Goal: Information Seeking & Learning: Learn about a topic

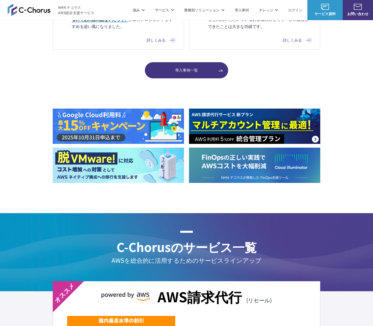
scroll to position [747, 0]
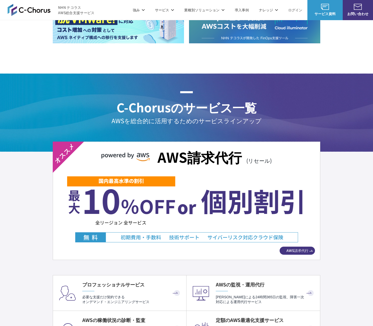
click at [140, 11] on p "強み" at bounding box center [139, 9] width 12 height 5
click at [78, 33] on div "C-Chorusの強み 管理ポータル 開発ロードマップ C-Chorusのサポート 資料を請求する まずは相談する" at bounding box center [186, 47] width 373 height 54
click at [79, 30] on link "C-Chorusの強み" at bounding box center [73, 30] width 26 height 5
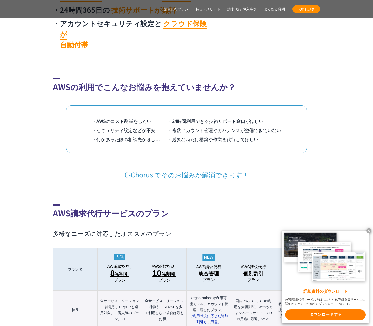
scroll to position [370, 0]
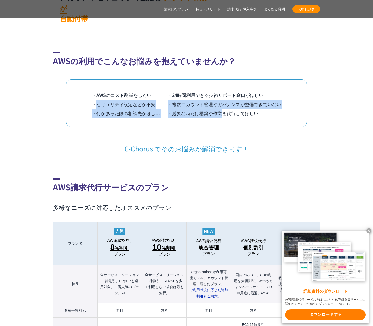
drag, startPoint x: 96, startPoint y: 91, endPoint x: 228, endPoint y: 101, distance: 132.3
click at [226, 100] on ul "・AWSのコスト削減をしたい ・24時間利用できる技術サポート窓口がほしい ・セキュリティ設定などが不安 ・複数アカウント管理やガバナンスが整備できていない …" at bounding box center [186, 104] width 189 height 27
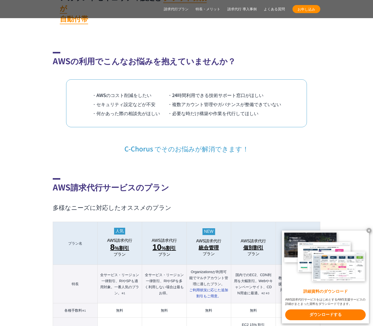
click at [233, 109] on li "・必要な時だけ構築や作業を代行してほしい" at bounding box center [225, 113] width 114 height 9
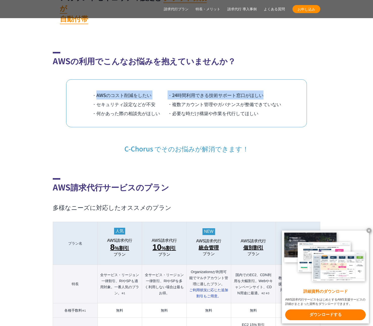
drag, startPoint x: 97, startPoint y: 85, endPoint x: 271, endPoint y: 96, distance: 174.4
click at [270, 93] on ul "・AWSのコスト削減をしたい ・24時間利用できる技術サポート窓口がほしい ・セキュリティ設定などが不安 ・複数アカウント管理やガバナンスが整備できていない …" at bounding box center [186, 104] width 189 height 27
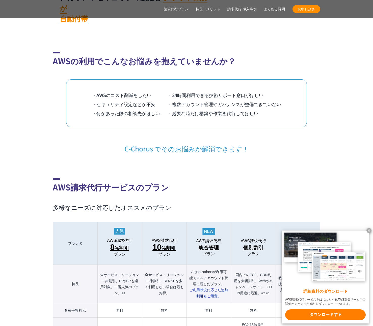
click at [272, 109] on li "・必要な時だけ構築や作業を代行してほしい" at bounding box center [225, 113] width 114 height 9
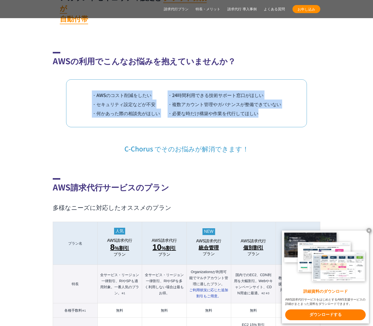
drag, startPoint x: 273, startPoint y: 106, endPoint x: 83, endPoint y: 86, distance: 191.1
click at [83, 86] on div "・AWSのコスト削減をしたい ・24時間利用できる技術サポート窓口がほしい ・セキュリティ設定などが不安 ・複数アカウント管理やガバナンスが整備できていない …" at bounding box center [186, 103] width 241 height 48
drag, startPoint x: 87, startPoint y: 86, endPoint x: 279, endPoint y: 104, distance: 193.4
click at [279, 104] on div "・AWSのコスト削減をしたい ・24時間利用できる技術サポート窓口がほしい ・セキュリティ設定などが不安 ・複数アカウント管理やガバナンスが整備できていない …" at bounding box center [186, 103] width 241 height 48
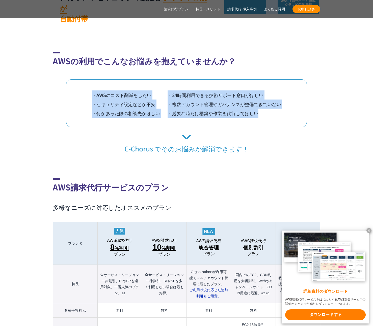
click at [279, 109] on li "・必要な時だけ構築や作業を代行してほしい" at bounding box center [225, 113] width 114 height 9
drag, startPoint x: 282, startPoint y: 105, endPoint x: 91, endPoint y: 84, distance: 192.2
click at [91, 84] on div "・AWSのコスト削減をしたい ・24時間利用できる技術サポート窓口がほしい ・セキュリティ設定などが不安 ・複数アカウント管理やガバナンスが整備できていない …" at bounding box center [186, 103] width 241 height 48
drag, startPoint x: 88, startPoint y: 85, endPoint x: 252, endPoint y: 104, distance: 165.2
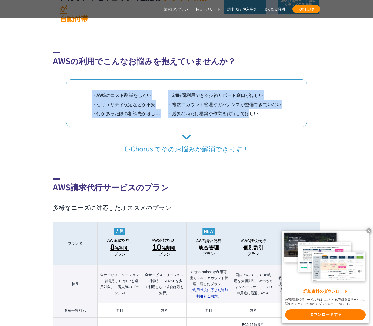
click at [252, 104] on div "・AWSのコスト削減をしたい ・24時間利用できる技術サポート窓口がほしい ・セキュリティ設定などが不安 ・複数アカウント管理やガバナンスが整備できていない …" at bounding box center [186, 103] width 241 height 48
click at [252, 109] on li "・必要な時だけ構築や作業を代行してほしい" at bounding box center [225, 113] width 114 height 9
drag, startPoint x: 266, startPoint y: 105, endPoint x: 87, endPoint y: 84, distance: 180.1
click at [87, 84] on div "・AWSのコスト削減をしたい ・24時間利用できる技術サポート窓口がほしい ・セキュリティ設定などが不安 ・複数アカウント管理やガバナンスが整備できていない …" at bounding box center [186, 103] width 241 height 48
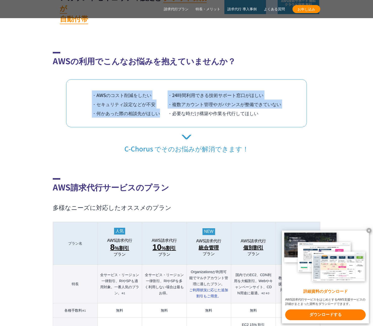
drag, startPoint x: 87, startPoint y: 85, endPoint x: 159, endPoint y: 100, distance: 73.8
click at [159, 100] on div "・AWSのコスト削減をしたい ・24時間利用できる技術サポート窓口がほしい ・セキュリティ設定などが不安 ・複数アカウント管理やガバナンスが整備できていない …" at bounding box center [186, 103] width 241 height 48
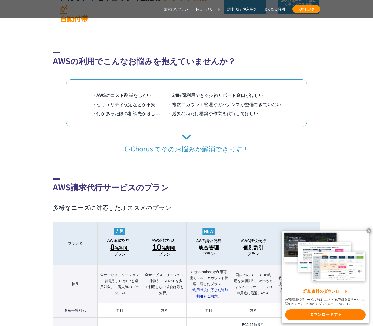
click at [214, 109] on li "・必要な時だけ構築や作業を代行してほしい" at bounding box center [225, 113] width 114 height 9
click at [194, 109] on li "・必要な時だけ構築や作業を代行してほしい" at bounding box center [225, 113] width 114 height 9
click at [247, 109] on li "・必要な時だけ構築や作業を代行してほしい" at bounding box center [225, 113] width 114 height 9
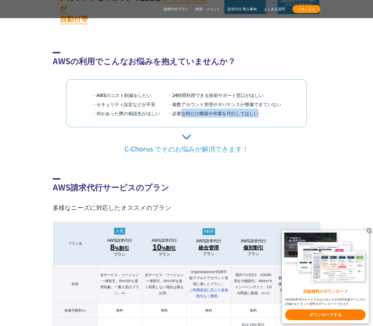
drag, startPoint x: 269, startPoint y: 103, endPoint x: 176, endPoint y: 102, distance: 92.9
click at [176, 109] on li "・必要な時だけ構築や作業を代行してほしい" at bounding box center [225, 113] width 114 height 9
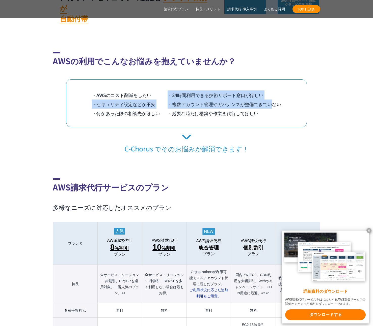
drag, startPoint x: 165, startPoint y: 89, endPoint x: 274, endPoint y: 93, distance: 109.3
click at [273, 93] on ul "・AWSのコスト削減をしたい ・24時間利用できる技術サポート窓口がほしい ・セキュリティ設定などが不安 ・複数アカウント管理やガバナンスが整備できていない …" at bounding box center [186, 104] width 189 height 27
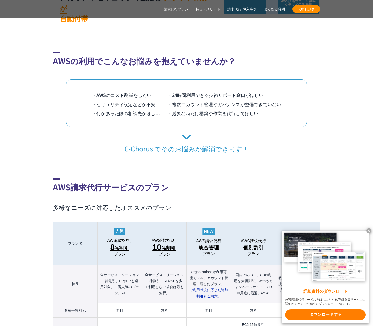
click at [275, 100] on li "・複数アカウント管理やガバナンスが整備できていない" at bounding box center [225, 104] width 114 height 9
click at [258, 100] on li "・複数アカウント管理やガバナンスが整備できていない" at bounding box center [225, 104] width 114 height 9
click at [263, 109] on li "・必要な時だけ構築や作業を代行してほしい" at bounding box center [225, 113] width 114 height 9
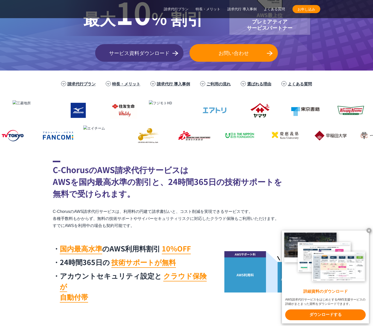
scroll to position [179, 0]
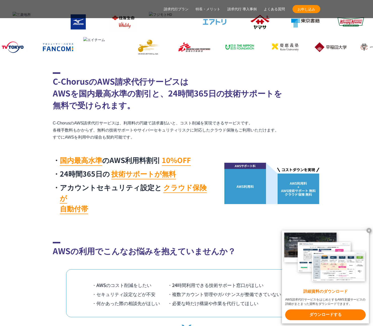
click at [179, 171] on li "24時間365日の 技術サポートが無料" at bounding box center [132, 174] width 159 height 11
drag, startPoint x: 62, startPoint y: 174, endPoint x: 113, endPoint y: 176, distance: 50.5
click at [113, 176] on li "24時間365日の 技術サポートが無料" at bounding box center [132, 174] width 159 height 11
click at [71, 176] on li "24時間365日の 技術サポートが無料" at bounding box center [132, 174] width 159 height 11
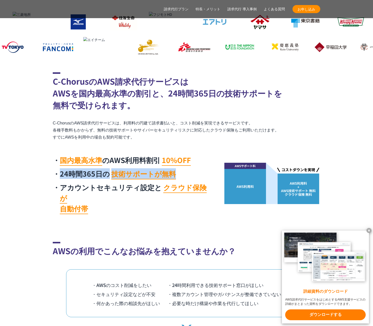
drag, startPoint x: 66, startPoint y: 175, endPoint x: 175, endPoint y: 175, distance: 109.3
click at [175, 175] on li "24時間365日の 技術サポートが無料" at bounding box center [132, 174] width 159 height 11
click at [186, 176] on li "24時間365日の 技術サポートが無料" at bounding box center [132, 174] width 159 height 11
drag, startPoint x: 181, startPoint y: 175, endPoint x: 49, endPoint y: 176, distance: 131.7
click at [49, 176] on section "C-ChorusのAWS請求代行サービスは AWSを国内最高水準の割引と、24時間365日の技術サポートを 無料で受けられます。 C-ChorusのAWS請求…" at bounding box center [186, 144] width 373 height 145
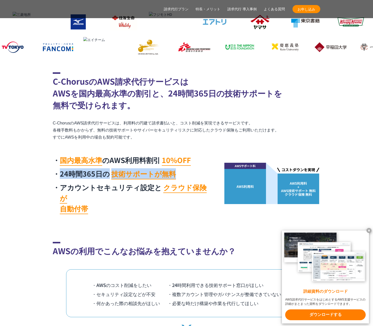
copy li "24時間365日の 技術サポートが無料"
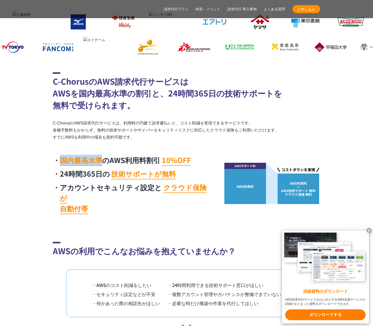
drag, startPoint x: 61, startPoint y: 161, endPoint x: 102, endPoint y: 161, distance: 40.9
click at [102, 161] on mark "国内最高水準" at bounding box center [81, 160] width 42 height 11
click at [84, 95] on h2 "C-ChorusのAWS請求代行サービスは AWSを国内最高水準の割引と、24時間365日の技術サポートを 無料で受けられます。" at bounding box center [186, 91] width 267 height 39
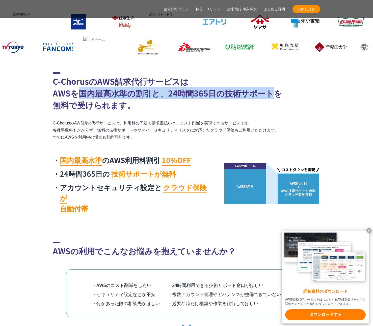
drag, startPoint x: 78, startPoint y: 92, endPoint x: 269, endPoint y: 96, distance: 190.5
click at [269, 96] on h2 "C-ChorusのAWS請求代行サービスは AWSを国内最高水準の割引と、24時間365日の技術サポートを 無料で受けられます。" at bounding box center [186, 91] width 267 height 39
copy h2 "国内最高水準の割引と、24時間365日の技術サポート"
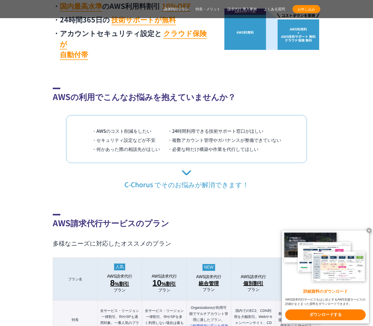
scroll to position [386, 0]
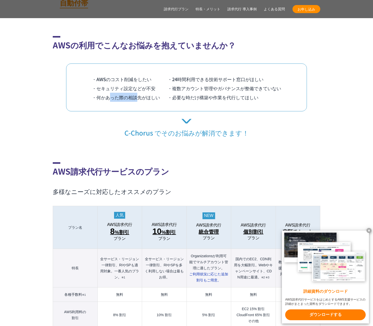
drag, startPoint x: 112, startPoint y: 86, endPoint x: 152, endPoint y: 87, distance: 40.1
click at [150, 93] on li "・何かあった際の相談先がほしい" at bounding box center [130, 97] width 76 height 9
click at [152, 93] on li "・何かあった際の相談先がほしい" at bounding box center [130, 97] width 76 height 9
click at [199, 93] on li "・必要な時だけ構築や作業を代行してほしい" at bounding box center [225, 97] width 114 height 9
click at [230, 93] on li "・必要な時だけ構築や作業を代行してほしい" at bounding box center [225, 97] width 114 height 9
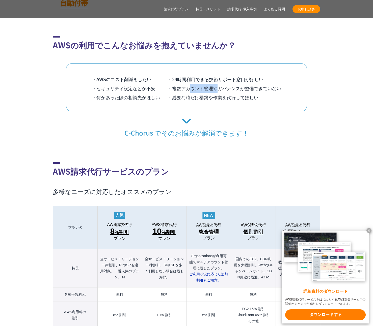
drag, startPoint x: 189, startPoint y: 76, endPoint x: 243, endPoint y: 79, distance: 54.1
click at [238, 84] on li "・複数アカウント管理やガバナンスが整備できていない" at bounding box center [225, 88] width 114 height 9
click at [247, 84] on li "・複数アカウント管理やガバナンスが整備できていない" at bounding box center [225, 88] width 114 height 9
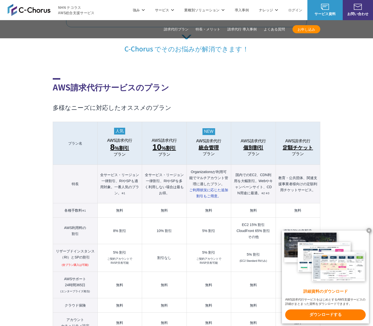
scroll to position [355, 0]
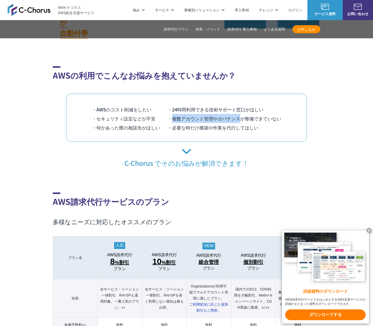
drag, startPoint x: 172, startPoint y: 108, endPoint x: 240, endPoint y: 108, distance: 68.1
click at [240, 114] on li "・複数アカウント管理やガバナンスが整備できていない" at bounding box center [225, 118] width 114 height 9
copy li "複数アカウント管理やガバナンス"
click at [309, 138] on div "AWSの利用でこんなお悩みを抱えていませんか？ ・AWSのコスト削減をしたい ・24時間利用できる技術サポート窓口がほしい ・セキュリティ設定などが不安 ・複…" at bounding box center [186, 116] width 267 height 101
drag, startPoint x: 209, startPoint y: 99, endPoint x: 220, endPoint y: 100, distance: 10.4
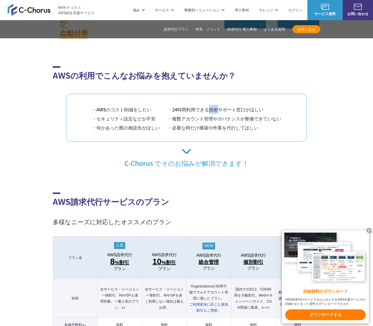
click at [220, 105] on li "・24時間利用できる技術サポート窓口がほしい" at bounding box center [225, 109] width 114 height 9
copy li "技術"
click at [144, 114] on li "・セキュリティ設定などが不安" at bounding box center [130, 118] width 76 height 9
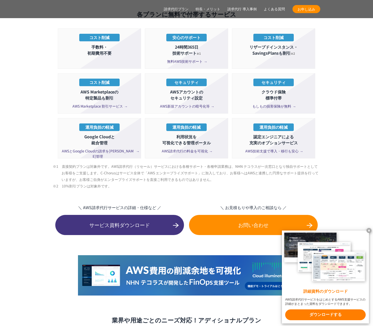
scroll to position [865, 0]
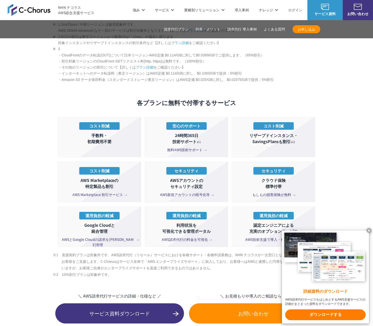
click at [174, 147] on span "無料AWS技術サポート" at bounding box center [186, 149] width 39 height 5
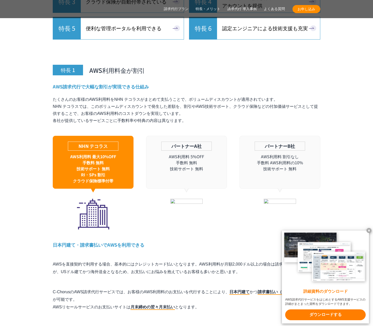
scroll to position [1486, 0]
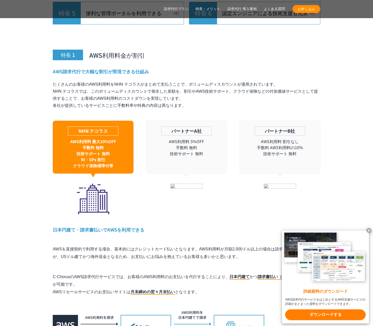
drag, startPoint x: 150, startPoint y: 231, endPoint x: 145, endPoint y: 230, distance: 5.1
click at [150, 231] on div "特長 1 AWS利用料金が割引 AWS請求代行で大幅な割引が実現できる仕組み たくさんのお客様のAWS利用料をNHN テコラスがまとめて支払うことで、ボリュー…" at bounding box center [186, 193] width 267 height 332
drag, startPoint x: 71, startPoint y: 218, endPoint x: 103, endPoint y: 218, distance: 32.0
click at [92, 227] on h4 "日本円建て・請求書払いでAWSを利用できる" at bounding box center [186, 230] width 267 height 6
click at [103, 227] on h4 "日本円建て・請求書払いでAWSを利用できる" at bounding box center [186, 230] width 267 height 6
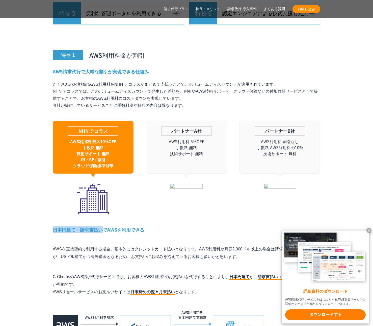
drag, startPoint x: 99, startPoint y: 220, endPoint x: 51, endPoint y: 219, distance: 47.9
click at [60, 234] on div "特長 1 AWS利用料金が割引 AWS請求代行で大幅な割引が実現できる仕組み たくさんのお客様のAWS利用料をNHN テコラスがまとめて支払うことで、ボリュー…" at bounding box center [186, 193] width 267 height 332
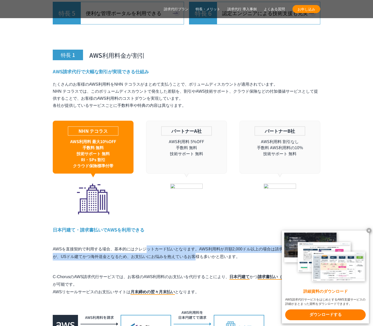
drag, startPoint x: 88, startPoint y: 242, endPoint x: 154, endPoint y: 244, distance: 65.9
click at [149, 246] on p "AWSを直接契約で利用する場合、基本的にはクレジットカード払いとなります。AWS利用料が月額2,000ドル以上の場合は請求書払いも可能ですが、USドル建てかつ…" at bounding box center [186, 253] width 267 height 15
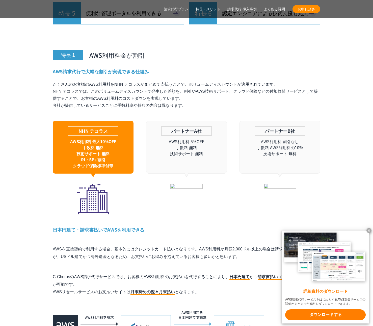
click at [155, 246] on p "AWSを直接契約で利用する場合、基本的にはクレジットカード払いとなります。AWS利用料が月額2,000ドル以上の場合は請求書払いも可能ですが、USドル建てかつ…" at bounding box center [186, 253] width 267 height 15
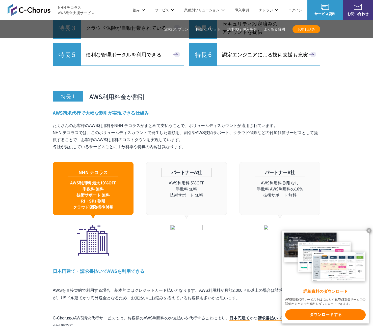
scroll to position [1427, 0]
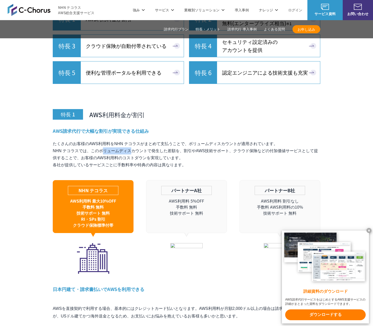
drag, startPoint x: 102, startPoint y: 140, endPoint x: 140, endPoint y: 140, distance: 37.8
click at [135, 141] on p "たくさんのお客様のAWS利用料をNHN テコラスがまとめて支払うことで、ボリュームディスカウントが適用されています。 NHN テコラスでは、このボリュームディ…" at bounding box center [186, 155] width 267 height 28
drag, startPoint x: 110, startPoint y: 131, endPoint x: 265, endPoint y: 130, distance: 155.4
click at [261, 141] on p "たくさんのお客様のAWS利用料をNHN テコラスがまとめて支払うことで、ボリュームディスカウントが適用されています。 NHN テコラスでは、このボリュームディ…" at bounding box center [186, 155] width 267 height 28
click at [265, 141] on p "たくさんのお客様のAWS利用料をNHN テコラスがまとめて支払うことで、ボリュームディスカウントが適用されています。 NHN テコラスでは、このボリュームディ…" at bounding box center [186, 155] width 267 height 28
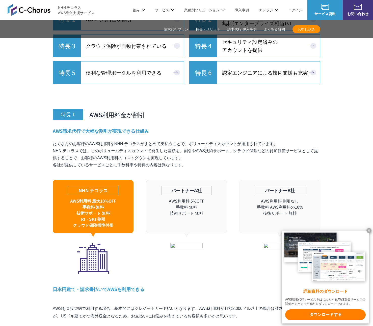
drag, startPoint x: 205, startPoint y: 131, endPoint x: 58, endPoint y: 129, distance: 147.4
click at [58, 129] on div "AWS請求代行で大幅な割引が実現できる仕組み たくさんのお客様のAWS利用料をNHN テコラスがまとめて支払うことで、ボリュームディスカウントが適用されていま…" at bounding box center [186, 201] width 267 height 146
click at [76, 142] on p "たくさんのお客様のAWS利用料をNHN テコラスがまとめて支払うことで、ボリュームディスカウントが適用されています。 NHN テコラスでは、このボリュームディ…" at bounding box center [186, 155] width 267 height 28
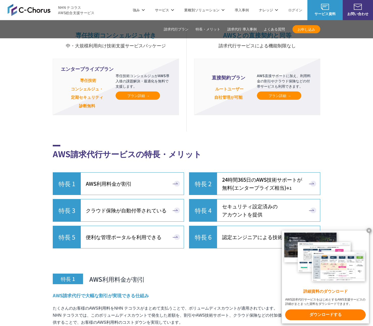
scroll to position [1147, 0]
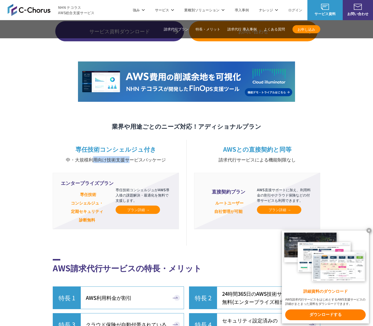
drag, startPoint x: 96, startPoint y: 148, endPoint x: 131, endPoint y: 151, distance: 35.7
click at [131, 157] on small "中・大規模利用向け技術支援サービスパッケージ" at bounding box center [116, 160] width 126 height 7
drag, startPoint x: 157, startPoint y: 120, endPoint x: 233, endPoint y: 119, distance: 76.5
click at [232, 122] on div "業界や用途ごとのニーズ対応！アディショナルプラン 専任技術コンシェルジュ付き 中・大規模利用向け技術支援サービスパッケージ エンタープライズプラン 専任技術 …" at bounding box center [186, 178] width 267 height 112
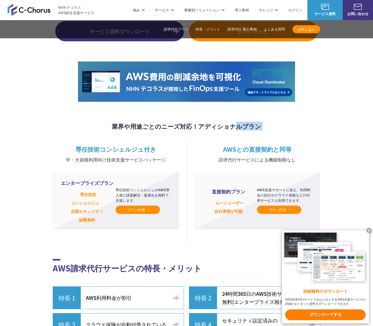
click at [233, 122] on h3 "業界や用途ごとのニーズ対応！アディショナルプラン" at bounding box center [186, 126] width 267 height 9
drag, startPoint x: 242, startPoint y: 145, endPoint x: 285, endPoint y: 150, distance: 43.2
click at [285, 150] on h3 "AWSとの直接契約と同等 請求代行サービスによる機能制限なし" at bounding box center [257, 154] width 126 height 18
click at [286, 157] on small "請求代行サービスによる機能制限なし" at bounding box center [257, 160] width 126 height 7
drag, startPoint x: 248, startPoint y: 140, endPoint x: 290, endPoint y: 140, distance: 41.4
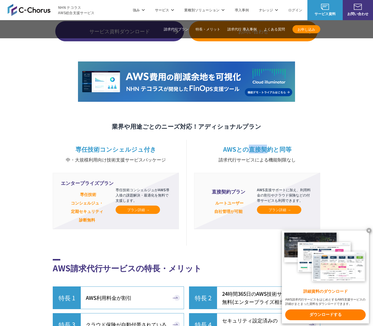
click at [287, 145] on h3 "AWSとの直接契約と同等 請求代行サービスによる機能制限なし" at bounding box center [257, 154] width 126 height 18
click at [290, 145] on h3 "AWSとの直接契約と同等 請求代行サービスによる機能制限なし" at bounding box center [257, 154] width 126 height 18
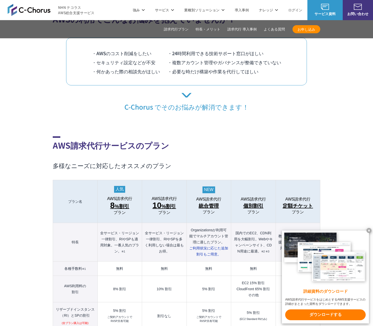
scroll to position [331, 0]
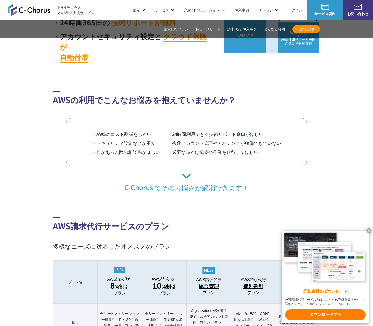
click at [156, 129] on li "・AWSのコスト削減をしたい" at bounding box center [130, 133] width 76 height 9
drag, startPoint x: 150, startPoint y: 125, endPoint x: 96, endPoint y: 125, distance: 54.2
click at [96, 129] on li "・AWSのコスト削減をしたい" at bounding box center [130, 133] width 76 height 9
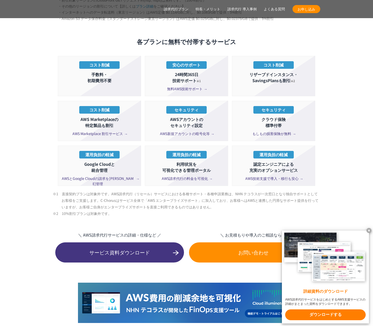
scroll to position [920, 0]
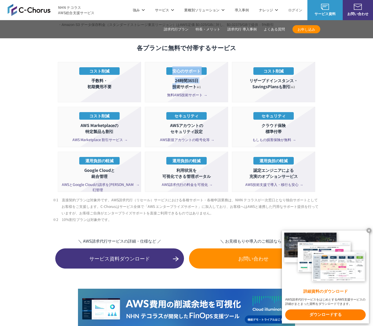
drag, startPoint x: 178, startPoint y: 75, endPoint x: 201, endPoint y: 90, distance: 27.2
click at [201, 90] on li "安心のサポート 24時間365日 技術サポート ※1 無料AWS技術サポート" at bounding box center [186, 82] width 83 height 40
drag, startPoint x: 168, startPoint y: 119, endPoint x: 205, endPoint y: 132, distance: 39.4
click at [205, 132] on li "セキュリティ AWSアカウントの セキュリティ設定 AWS新規アカウントの暗号化等" at bounding box center [186, 127] width 83 height 40
click at [208, 136] on li "セキュリティ AWSアカウントの セキュリティ設定 AWS新規アカウントの暗号化等" at bounding box center [186, 127] width 83 height 40
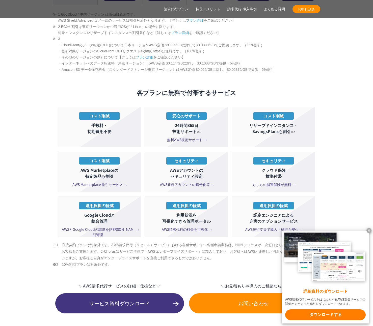
scroll to position [882, 0]
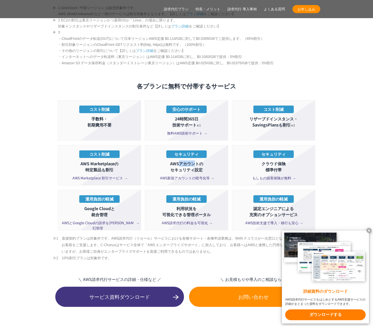
drag, startPoint x: 178, startPoint y: 154, endPoint x: 195, endPoint y: 156, distance: 17.2
click at [195, 161] on p "AWSアカウントの セキュリティ設定" at bounding box center [187, 167] width 78 height 12
click at [197, 161] on p "AWSアカウントの セキュリティ設定" at bounding box center [187, 167] width 78 height 12
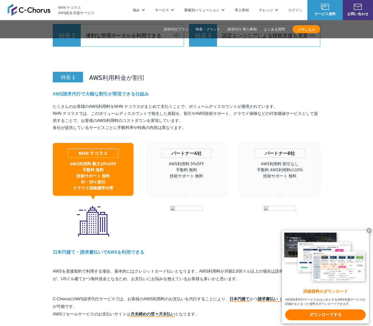
scroll to position [1402, 0]
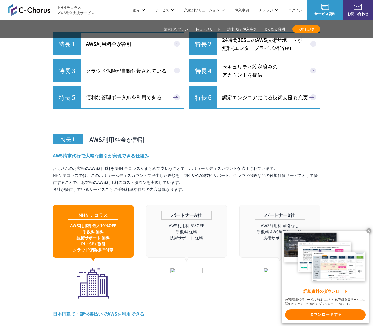
click at [264, 93] on span "認定エンジニアによる技術支援も充実" at bounding box center [265, 97] width 86 height 8
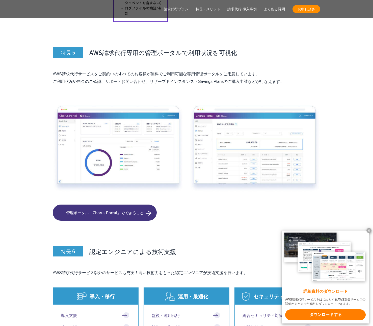
scroll to position [2689, 0]
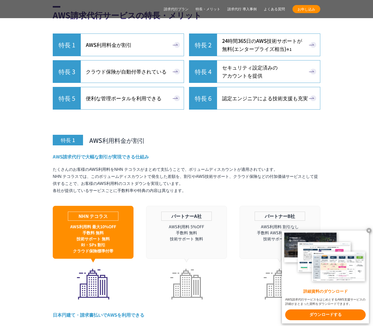
scroll to position [1455, 0]
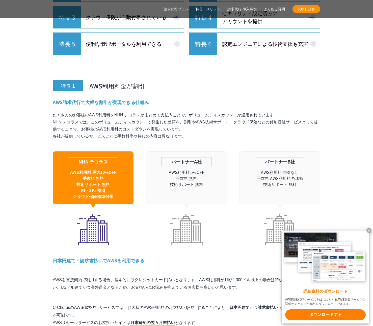
click at [215, 169] on p "AWS利用料 5%OFF 手数料 無料 技術サポート 無料" at bounding box center [186, 178] width 80 height 18
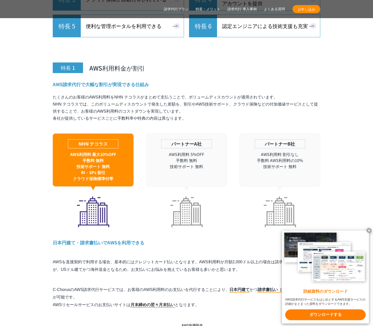
scroll to position [1557, 0]
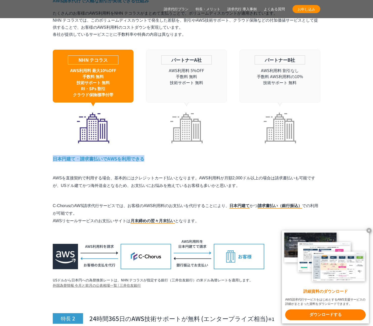
drag, startPoint x: 45, startPoint y: 148, endPoint x: 153, endPoint y: 148, distance: 108.5
click at [164, 175] on p "AWSを直接契約で利用する場合、基本的にはクレジットカード払いとなります。AWS利用料が月額2,000ドル以上の場合は請求書払いも可能ですが、USドル建てかつ…" at bounding box center [186, 182] width 267 height 15
drag, startPoint x: 237, startPoint y: 177, endPoint x: 106, endPoint y: 166, distance: 131.7
click at [106, 175] on p "AWSを直接契約で利用する場合、基本的にはクレジットカード払いとなります。AWS利用料が月額2,000ドル以上の場合は請求書払いも可能ですが、USドル建てかつ…" at bounding box center [186, 182] width 267 height 15
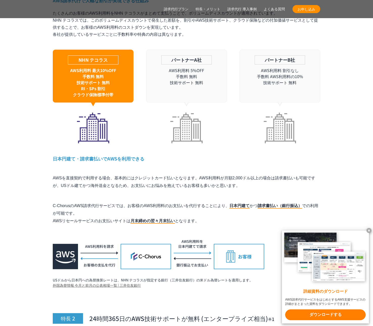
click at [105, 175] on p "AWSを直接契約で利用する場合、基本的にはクレジットカード払いとなります。AWS利用料が月額2,000ドル以上の場合は請求書払いも可能ですが、USドル建てかつ…" at bounding box center [186, 182] width 267 height 15
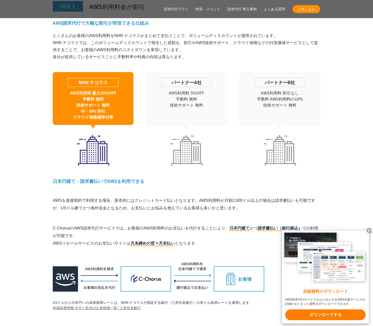
scroll to position [1587, 0]
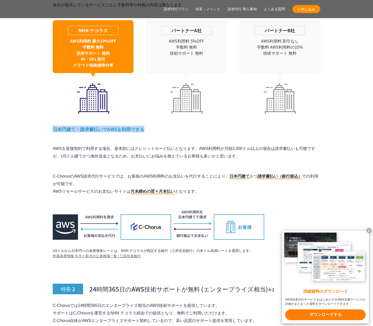
drag, startPoint x: 51, startPoint y: 119, endPoint x: 148, endPoint y: 120, distance: 96.6
copy h4 "日本円建て・請求書払いでAWSを利用できる"
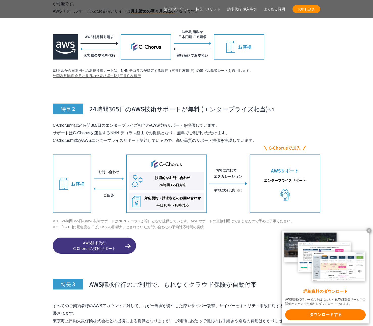
scroll to position [1774, 0]
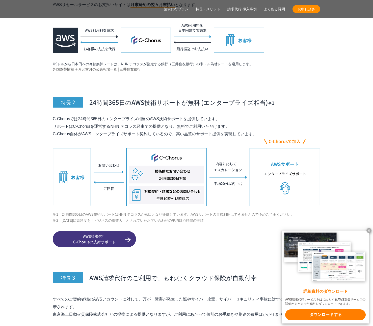
drag, startPoint x: 184, startPoint y: 205, endPoint x: 194, endPoint y: 205, distance: 9.6
click at [191, 212] on li "1　24時間365日のAWS技術サポートはNHN テコラスが窓口となり提供しています。AWSサポートの直接利用はできませんので予めご了承ください。" at bounding box center [186, 215] width 267 height 6
click at [194, 212] on li "1　24時間365日のAWS技術サポートはNHN テコラスが窓口となり提供しています。AWSサポートの直接利用はできませんので予めご了承ください。" at bounding box center [186, 215] width 267 height 6
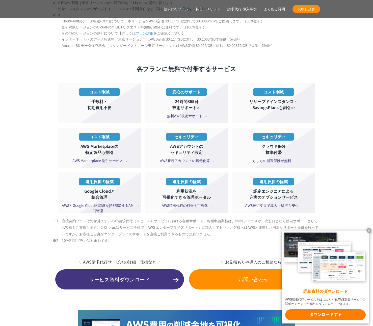
scroll to position [893, 0]
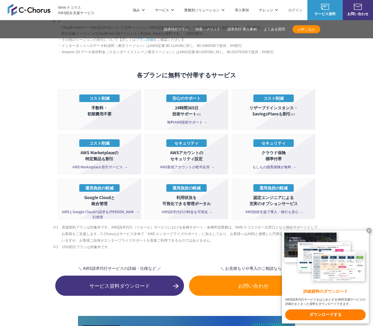
click at [329, 151] on section "AWS請求代行サービスのプラン 多様なニーズに対応したオススメのプラン プラン名 AWS請求代行 8 %割引 プラン AWS請求代行 10 %割引 プラン A…" at bounding box center [186, 52] width 373 height 874
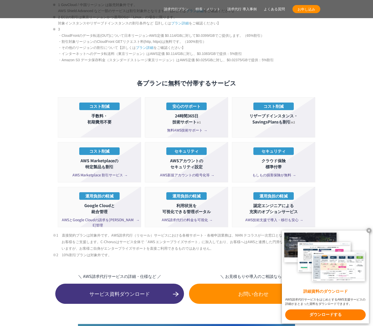
scroll to position [1025, 0]
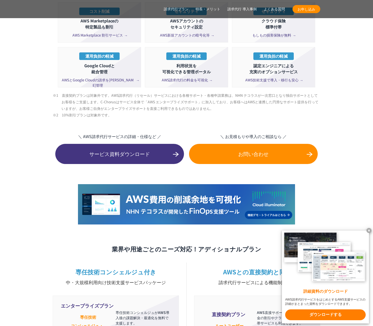
click at [369, 230] on x-t at bounding box center [368, 230] width 5 height 5
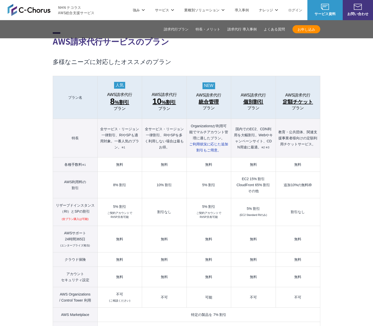
scroll to position [0, 0]
